Goal: Task Accomplishment & Management: Use online tool/utility

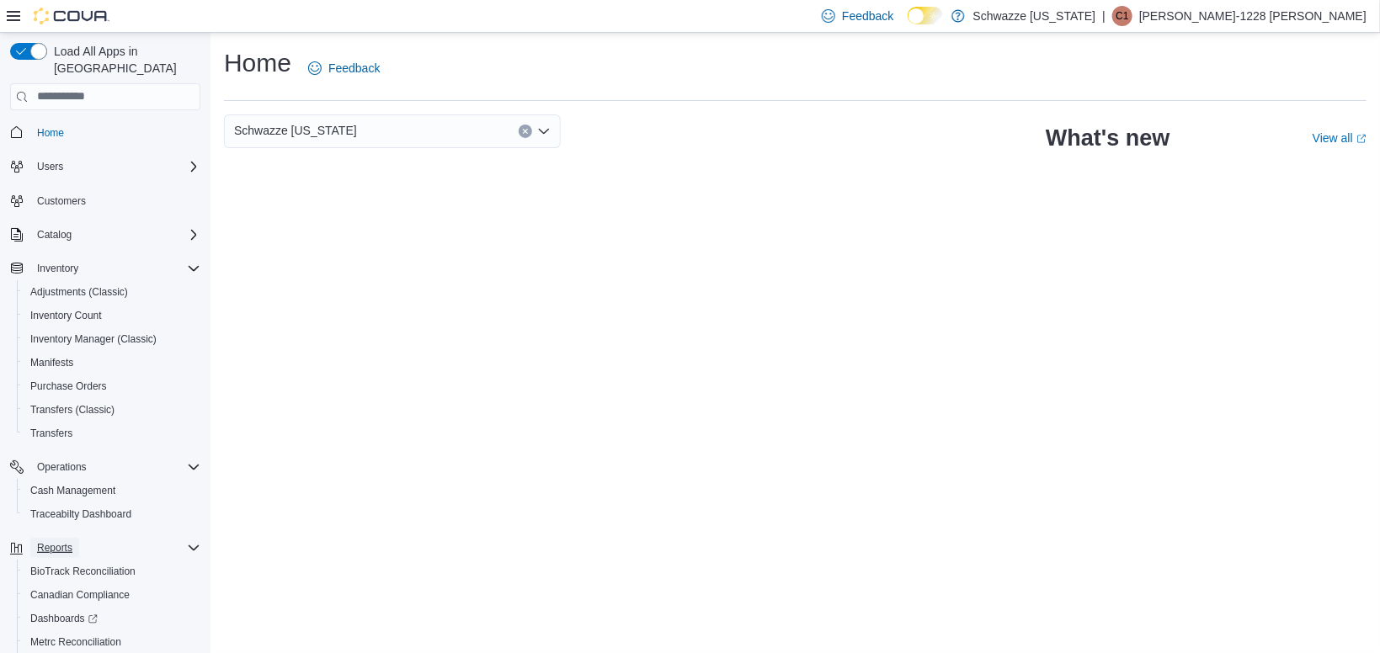
click at [53, 539] on span "Reports" at bounding box center [54, 548] width 35 height 20
click at [56, 652] on span "Reports" at bounding box center [47, 665] width 35 height 13
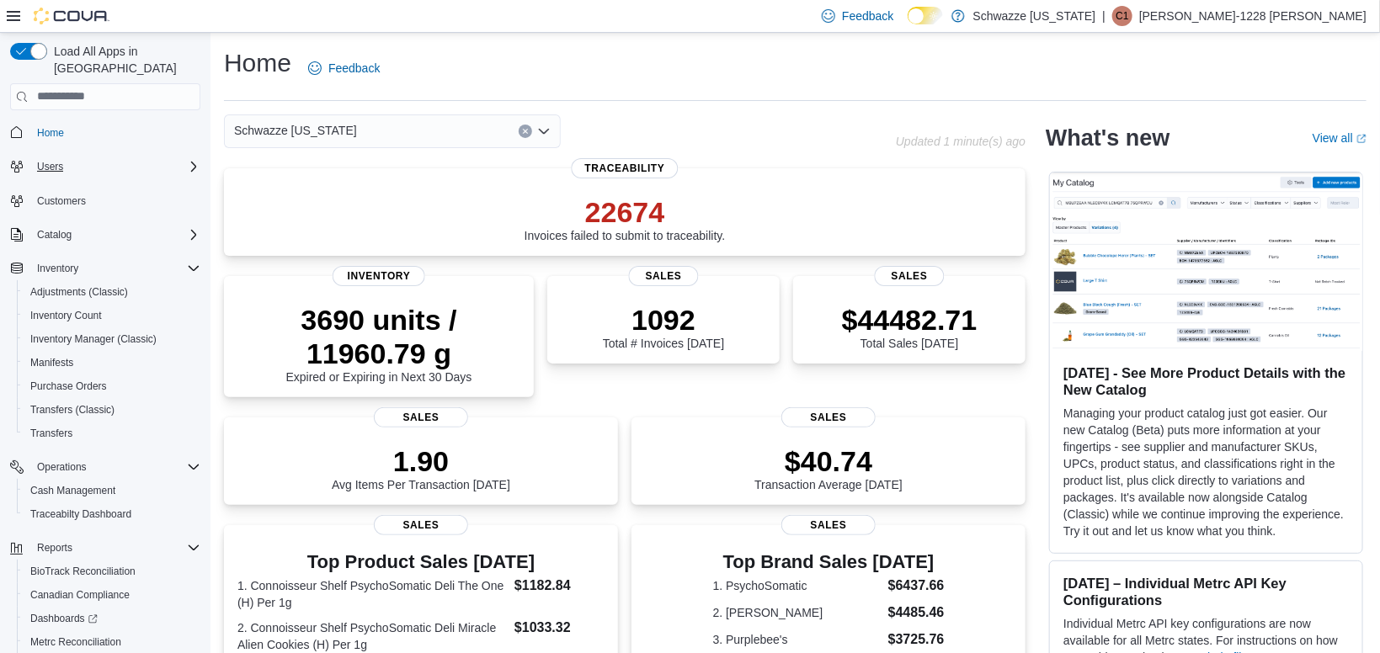
click at [192, 160] on icon "Complex example" at bounding box center [193, 166] width 13 height 13
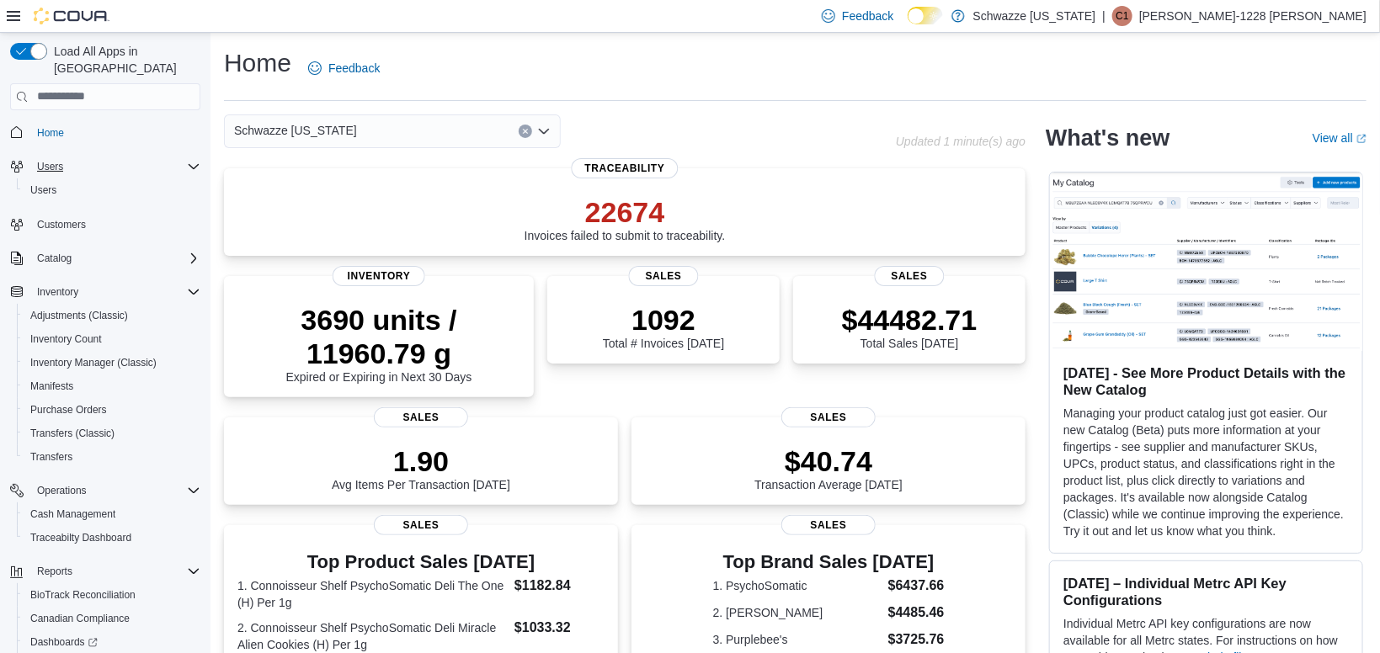
click at [192, 160] on icon "Complex example" at bounding box center [193, 166] width 13 height 13
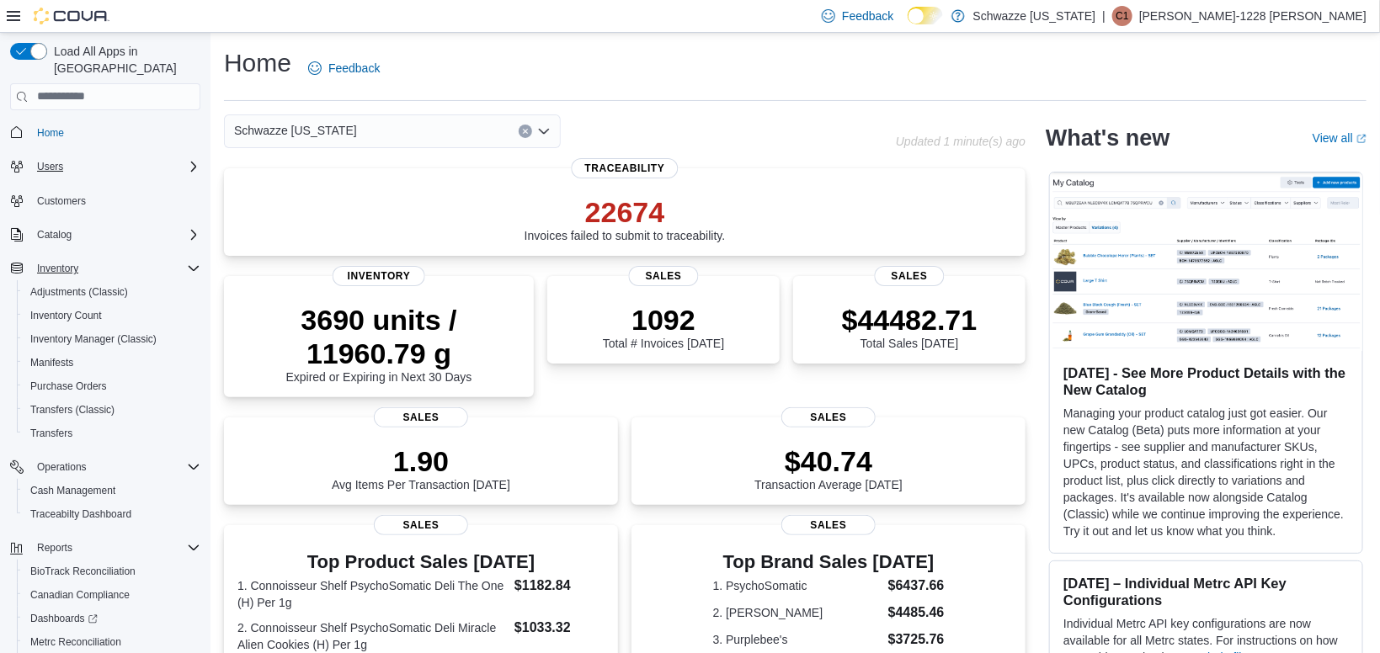
click at [189, 262] on icon "Complex example" at bounding box center [193, 268] width 13 height 13
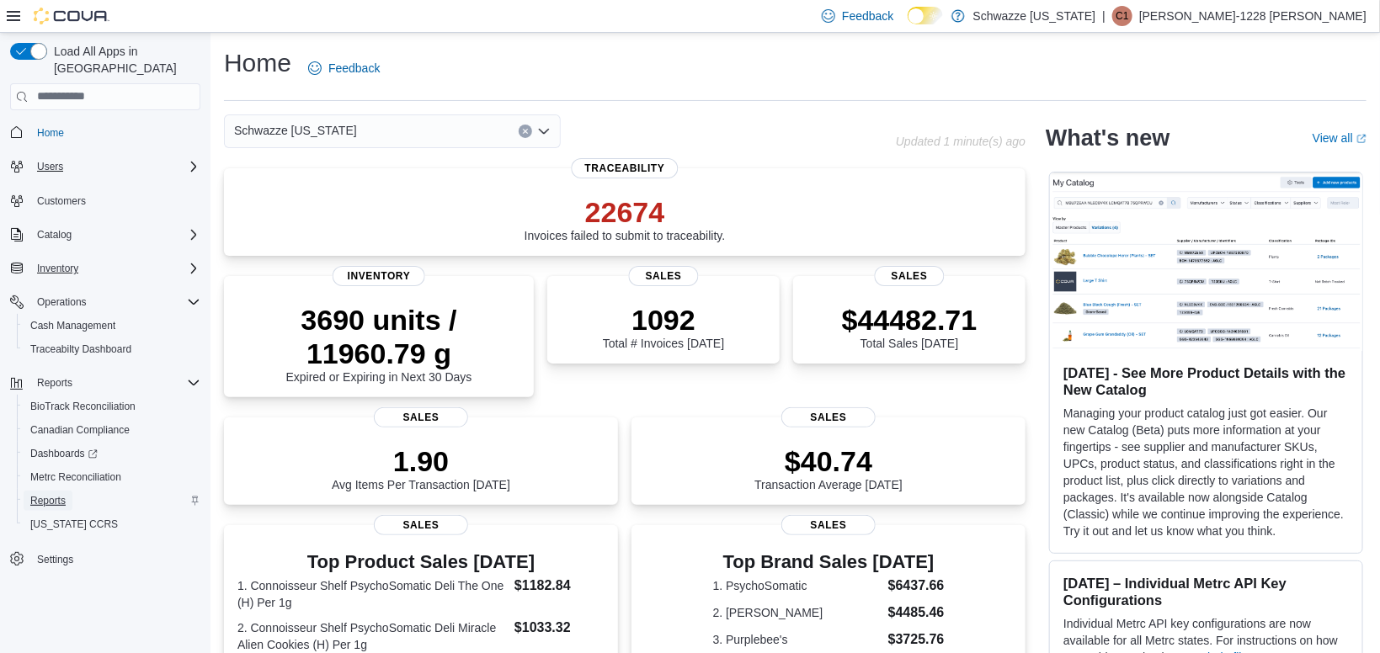
click at [52, 494] on span "Reports" at bounding box center [47, 500] width 35 height 13
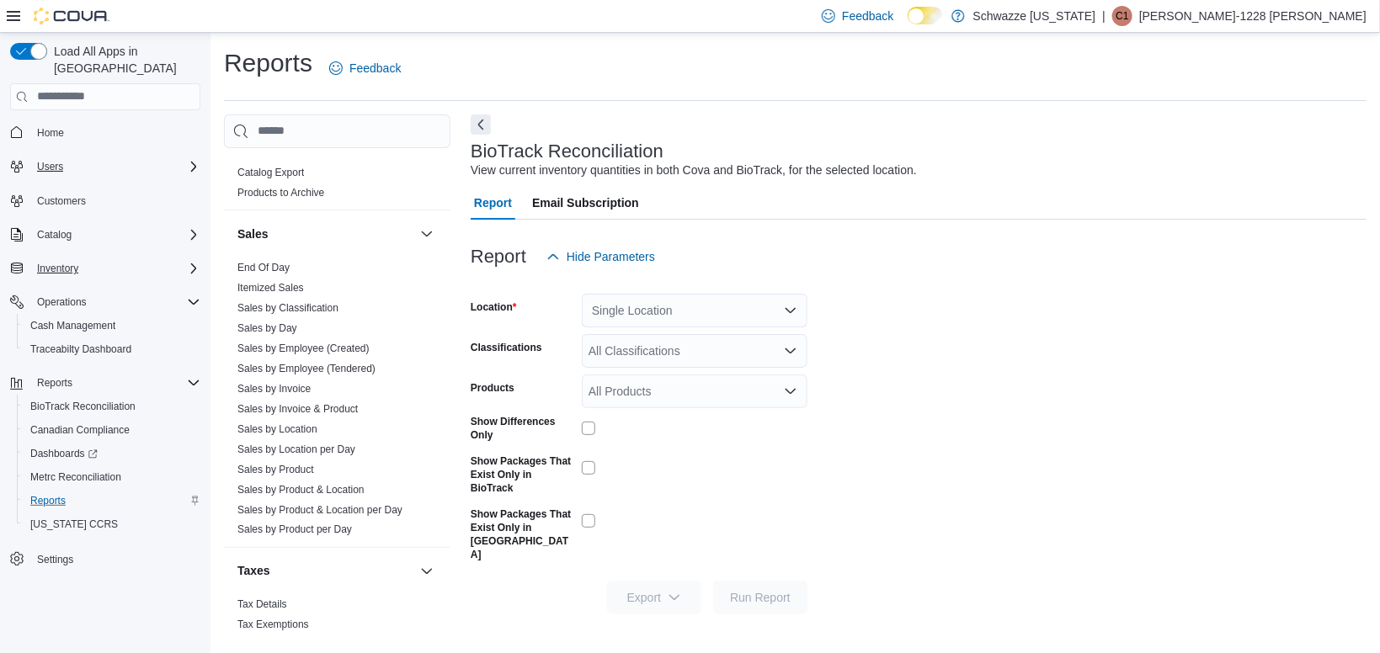
scroll to position [1116, 0]
click at [262, 261] on link "End Of Day" at bounding box center [263, 263] width 52 height 12
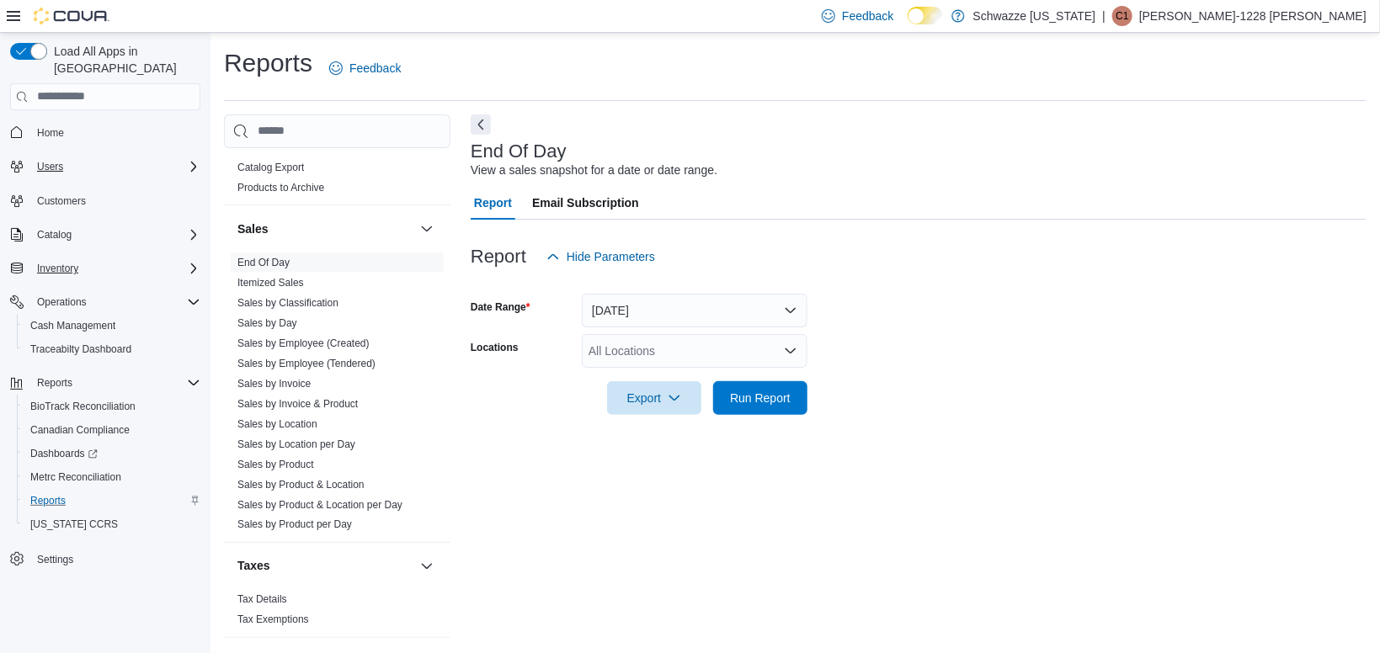
click at [673, 360] on div "All Locations" at bounding box center [695, 351] width 226 height 34
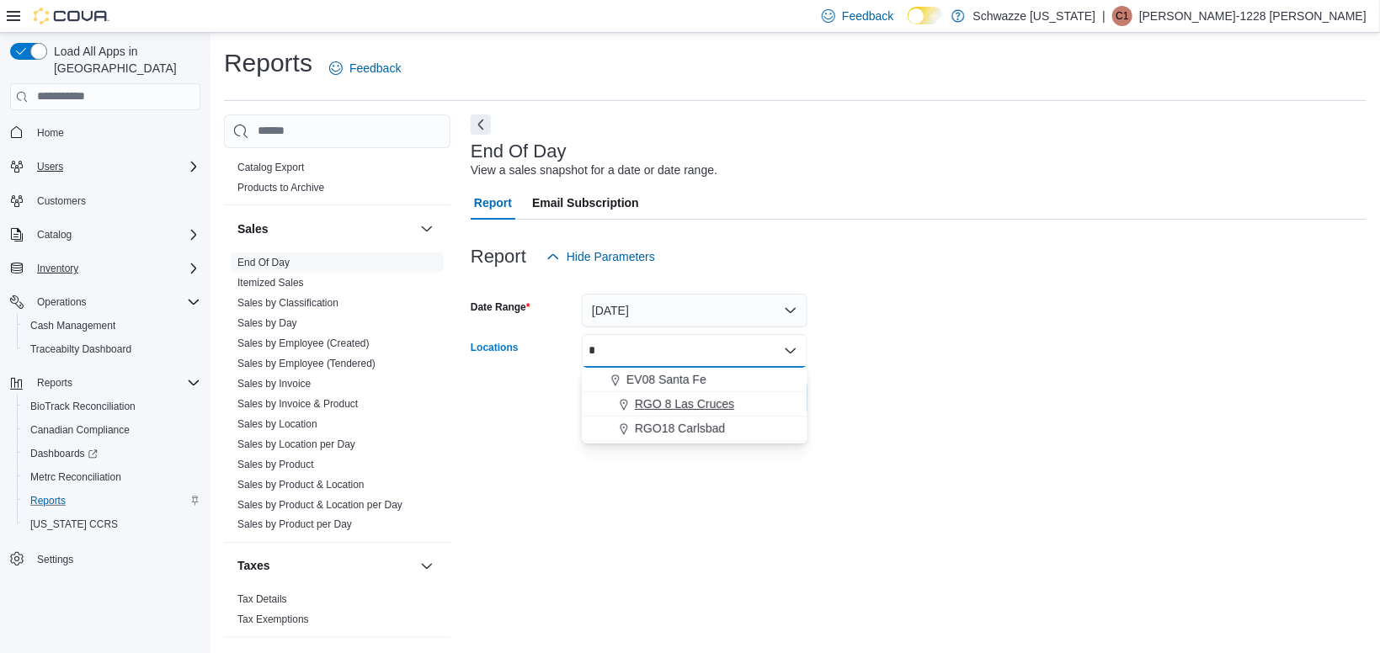
type input "*"
click at [669, 406] on span "RGO 8 Las Cruces" at bounding box center [684, 404] width 99 height 17
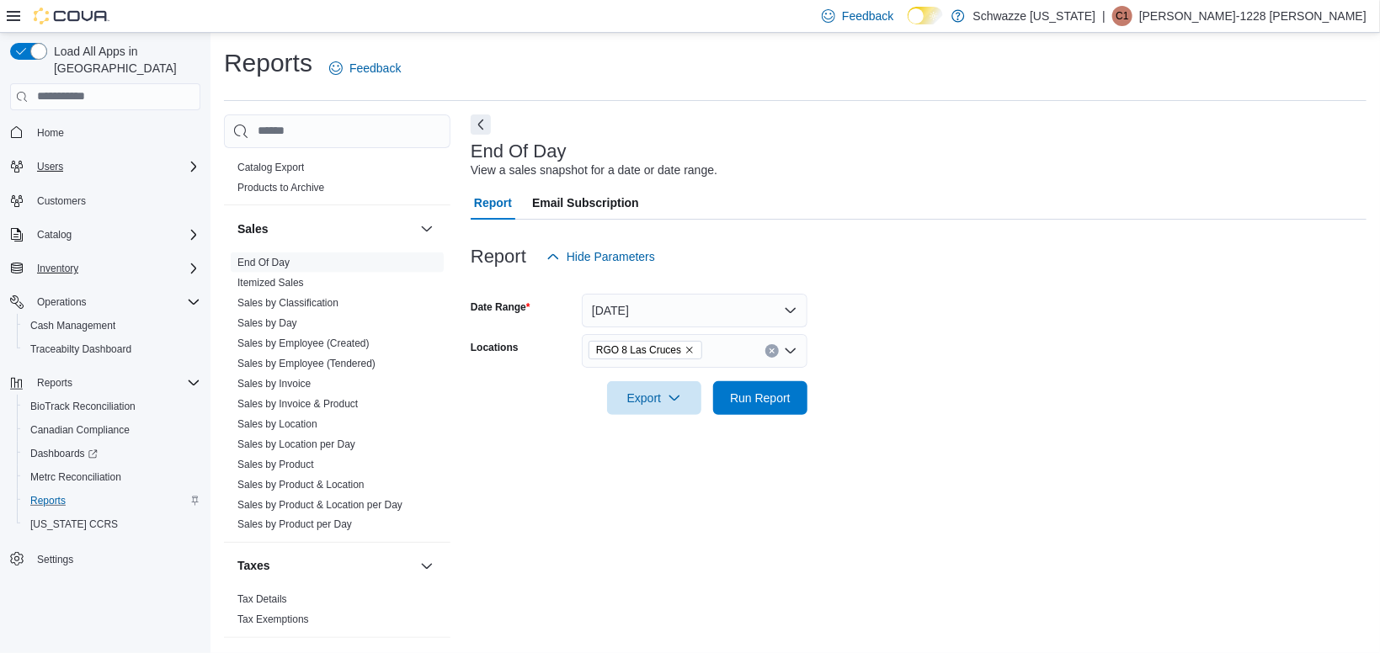
click at [937, 462] on div "End Of Day View a sales snapshot for a date or date range. Report Email Subscri…" at bounding box center [919, 376] width 896 height 524
click at [771, 401] on span "Run Report" at bounding box center [760, 397] width 61 height 17
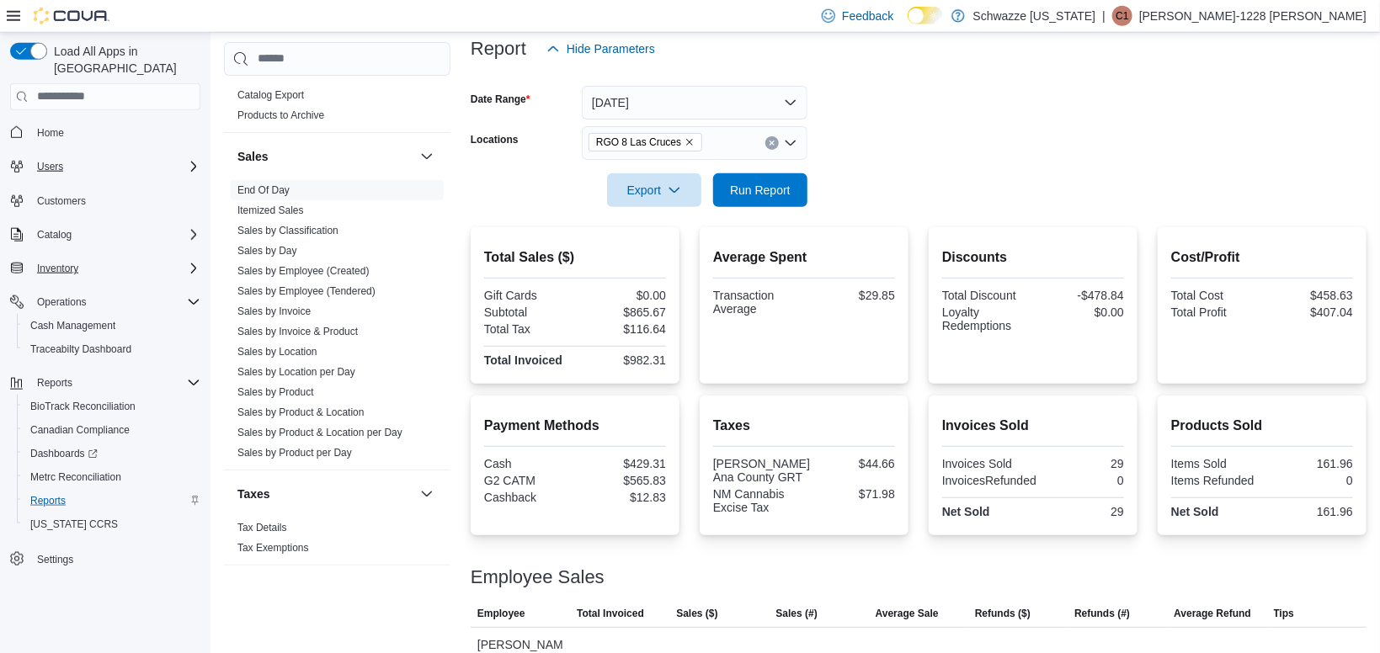
scroll to position [210, 0]
